Goal: Task Accomplishment & Management: Use online tool/utility

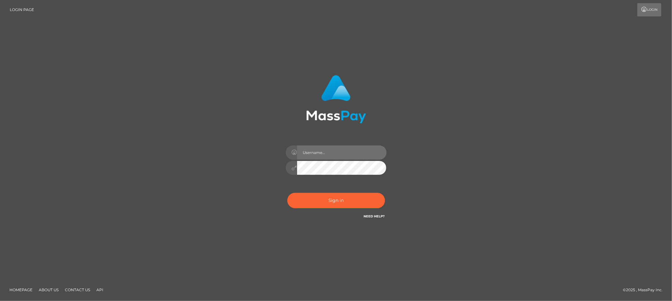
click at [357, 150] on input "text" at bounding box center [341, 152] width 89 height 14
type input "Allyssa"
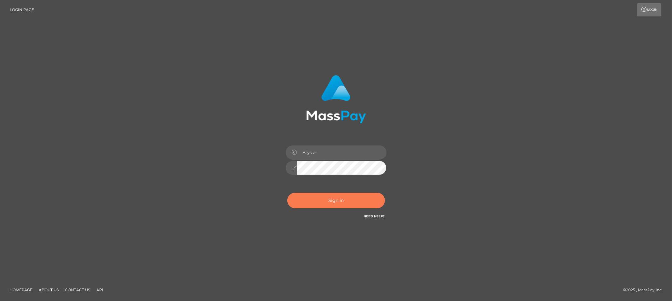
click at [304, 200] on button "Sign in" at bounding box center [336, 200] width 98 height 15
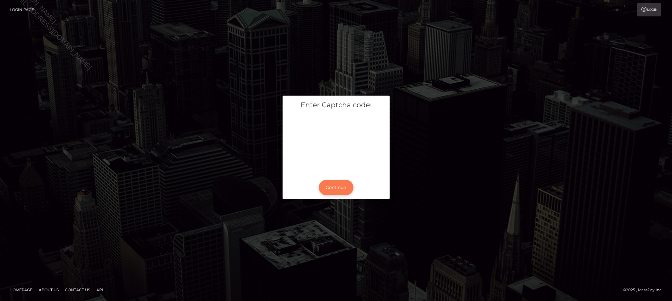
click at [330, 187] on button "Continue" at bounding box center [336, 187] width 35 height 15
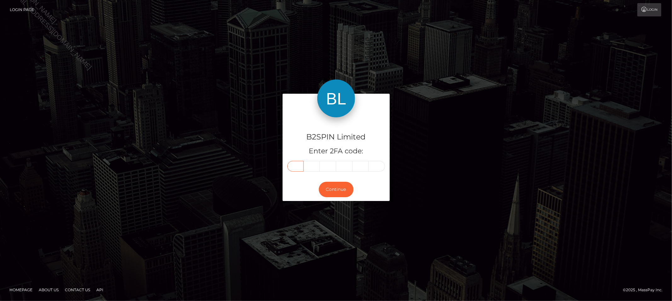
click at [289, 161] on input "text" at bounding box center [295, 166] width 16 height 11
type input "8"
type input "3"
type input "5"
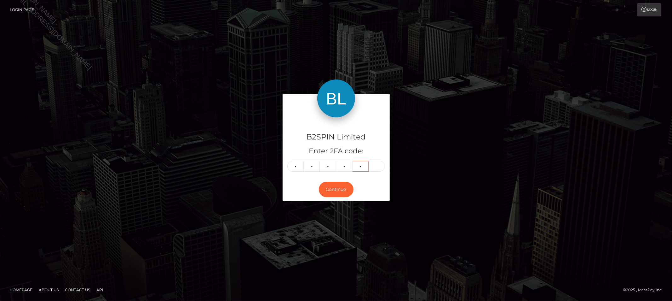
type input "9"
type input "8"
type input "3"
type input "5"
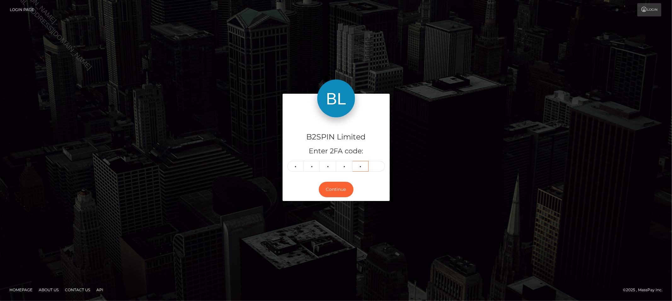
type input "9"
type input "8"
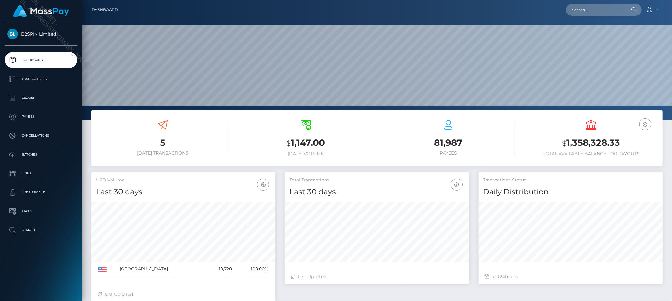
scroll to position [112, 184]
click at [32, 83] on p "Transactions" at bounding box center [40, 78] width 67 height 9
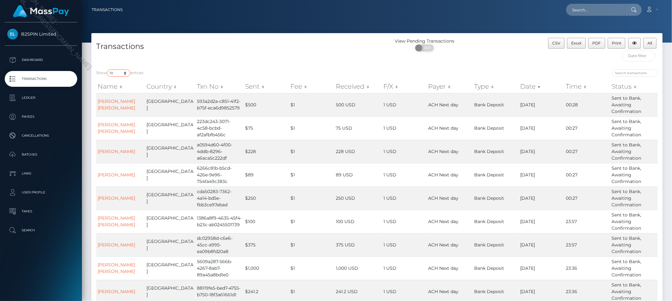
click at [112, 73] on select "10 25 50 100 250 500 1,000 3,500" at bounding box center [119, 72] width 24 height 7
select select "3500"
click at [107, 69] on select "10 25 50 100 250 500 1,000 3,500" at bounding box center [119, 72] width 24 height 7
click at [427, 47] on span "OFF" at bounding box center [427, 47] width 16 height 7
checkbox input "true"
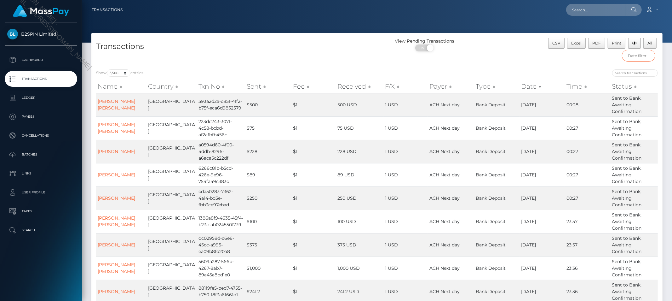
drag, startPoint x: 638, startPoint y: 60, endPoint x: 598, endPoint y: 150, distance: 98.3
click at [638, 60] on input "text" at bounding box center [638, 56] width 33 height 12
click at [0, 0] on div "Clear Apply" at bounding box center [0, 0] width 0 height 0
click at [0, 0] on div at bounding box center [0, 0] width 0 height 0
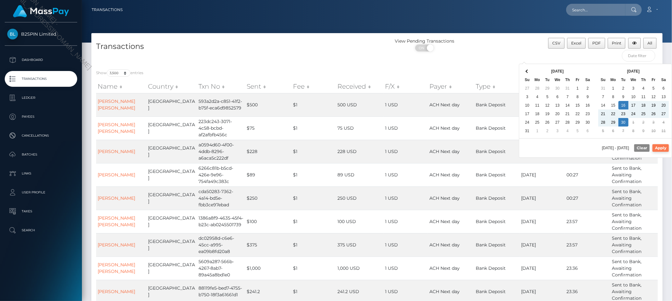
click at [660, 148] on button "Apply" at bounding box center [661, 148] width 16 height 8
type input "09/16/2025 - 09/30/2025"
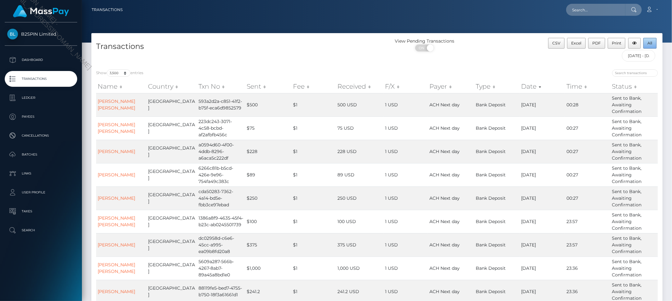
click at [648, 42] on span "All" at bounding box center [650, 43] width 5 height 5
click at [569, 58] on div "CSV Excel PDF Print All 09/16/2025 - 09/30/2025" at bounding box center [591, 51] width 143 height 27
click at [649, 44] on span "All" at bounding box center [650, 43] width 5 height 5
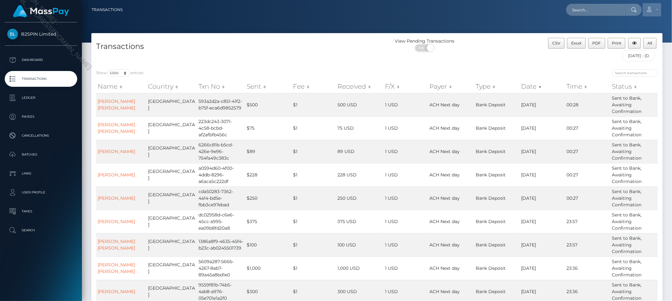
click at [652, 10] on icon at bounding box center [649, 9] width 7 height 5
click at [631, 40] on link "Logout" at bounding box center [637, 41] width 50 height 12
